Goal: Information Seeking & Learning: Learn about a topic

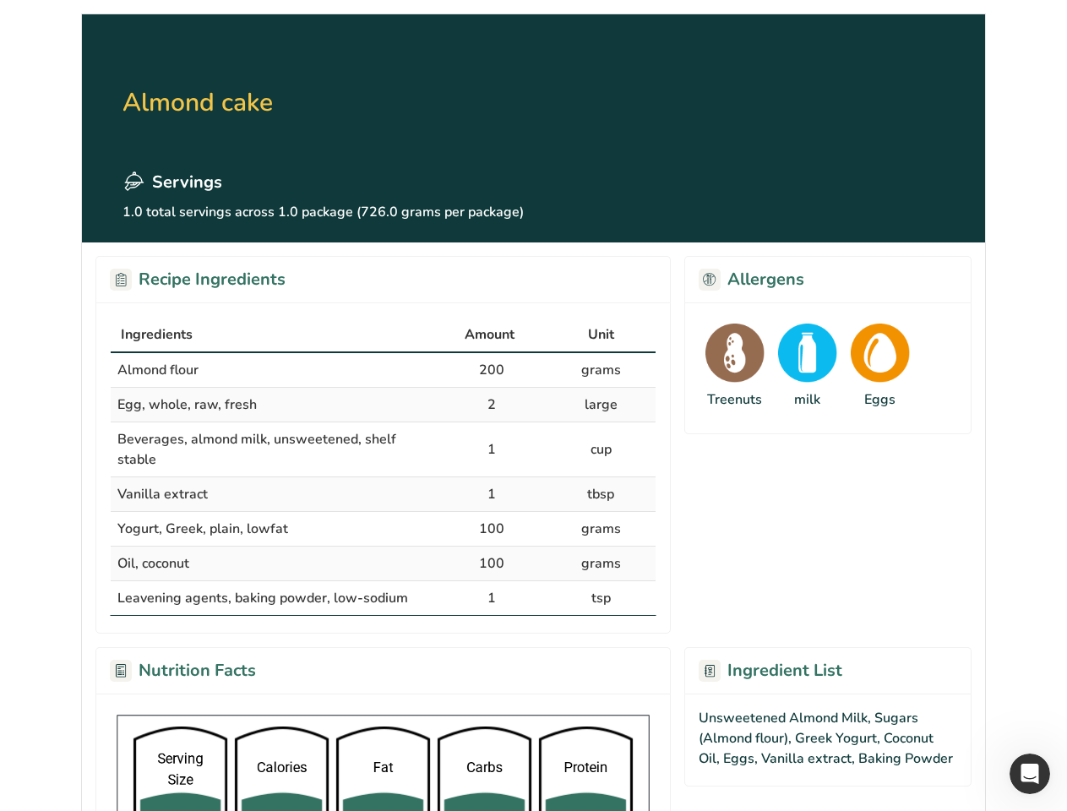
click at [274, 336] on div "Ingredients" at bounding box center [274, 335] width 307 height 20
click at [492, 336] on span "Amount" at bounding box center [490, 335] width 50 height 20
click at [601, 336] on span "Unit" at bounding box center [601, 335] width 26 height 20
click at [383, 370] on td "Almond flour" at bounding box center [274, 370] width 327 height 35
click at [274, 370] on td "Almond flour" at bounding box center [274, 370] width 327 height 35
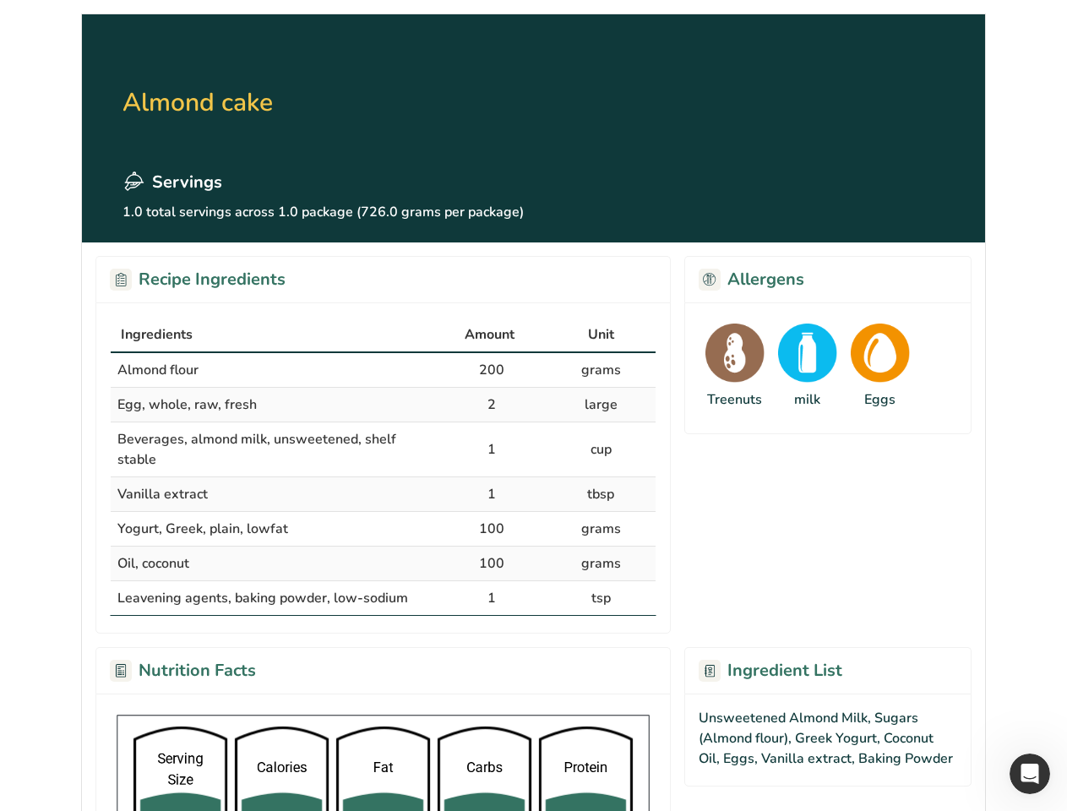
click at [492, 370] on td "200" at bounding box center [492, 370] width 109 height 35
click at [601, 370] on td "grams" at bounding box center [601, 370] width 109 height 35
click at [383, 405] on td "Egg, whole, raw, fresh" at bounding box center [274, 405] width 327 height 35
click at [274, 405] on td "Egg, whole, raw, fresh" at bounding box center [274, 405] width 327 height 35
click at [492, 405] on td "2" at bounding box center [492, 405] width 109 height 35
